Goal: Information Seeking & Learning: Understand process/instructions

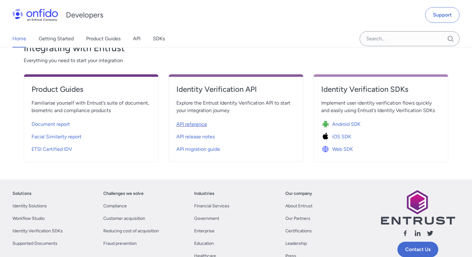
click at [191, 123] on span "API reference" at bounding box center [191, 123] width 31 height 7
select select "http"
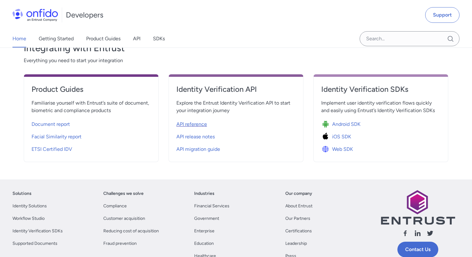
select select "http"
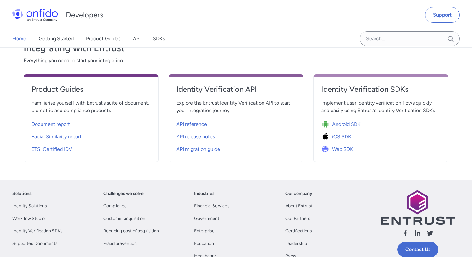
select select "http"
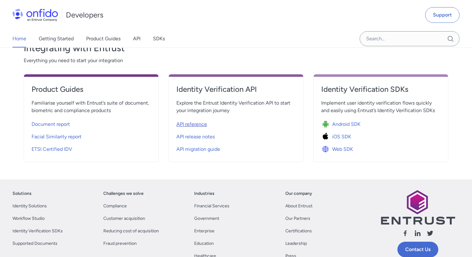
select select "http"
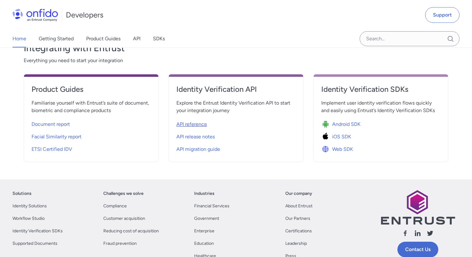
select select "http"
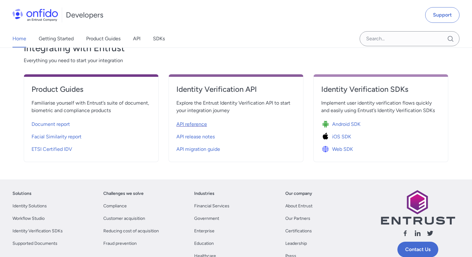
select select "http"
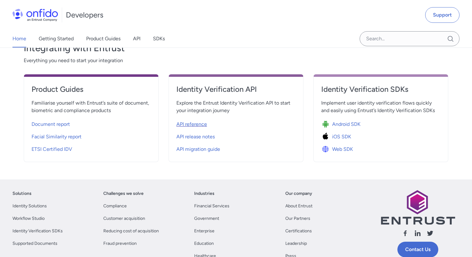
select select "http"
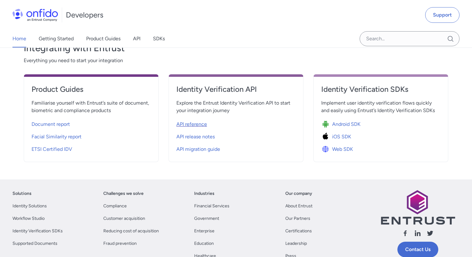
select select "http"
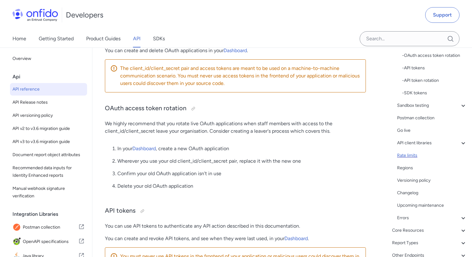
scroll to position [150, 0]
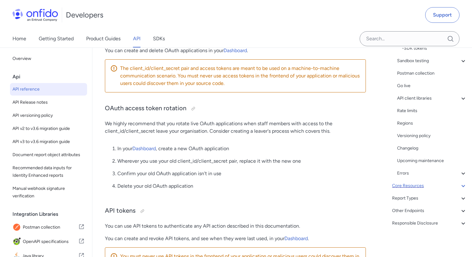
click at [419, 185] on div "Core Resources" at bounding box center [429, 185] width 75 height 7
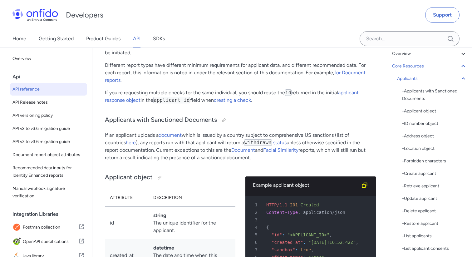
scroll to position [35, 0]
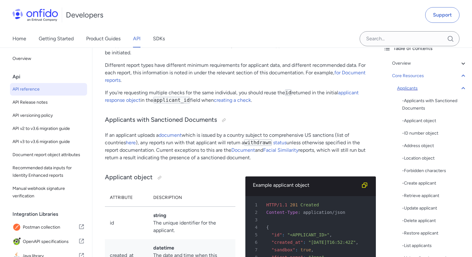
click at [414, 88] on div "Applicants" at bounding box center [432, 88] width 70 height 7
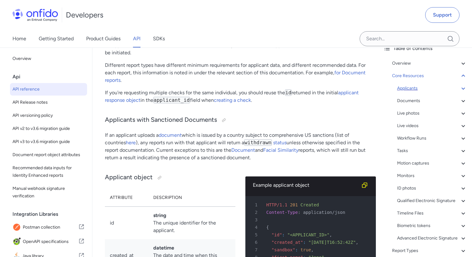
scroll to position [6944, 0]
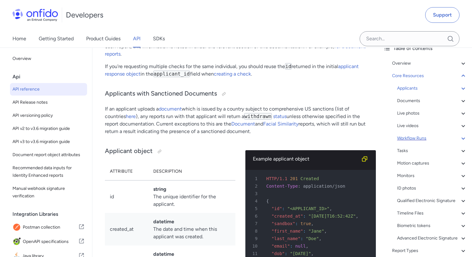
click at [408, 136] on div "Workflow Runs" at bounding box center [432, 138] width 70 height 7
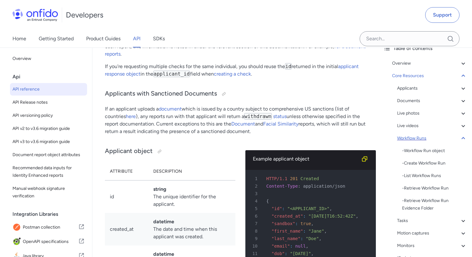
scroll to position [15335, 0]
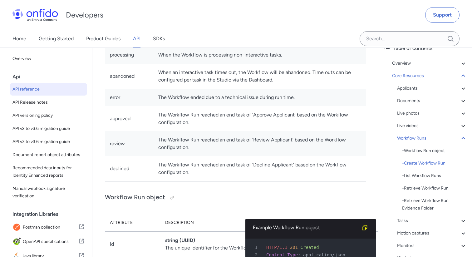
click at [421, 164] on div "- Create Workflow Run" at bounding box center [434, 162] width 65 height 7
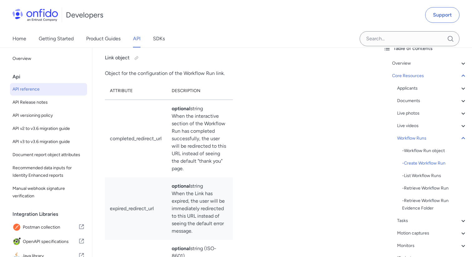
scroll to position [17169, 0]
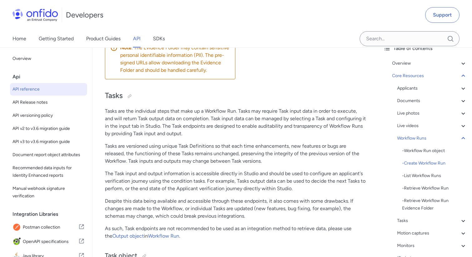
scroll to position [1, 0]
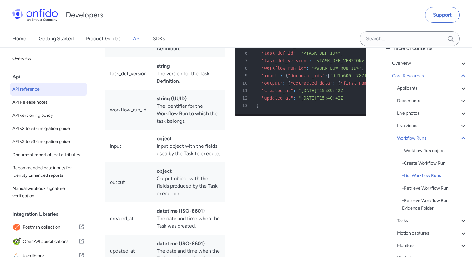
scroll to position [18431, 0]
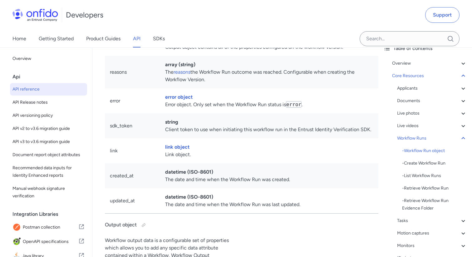
scroll to position [15755, 0]
